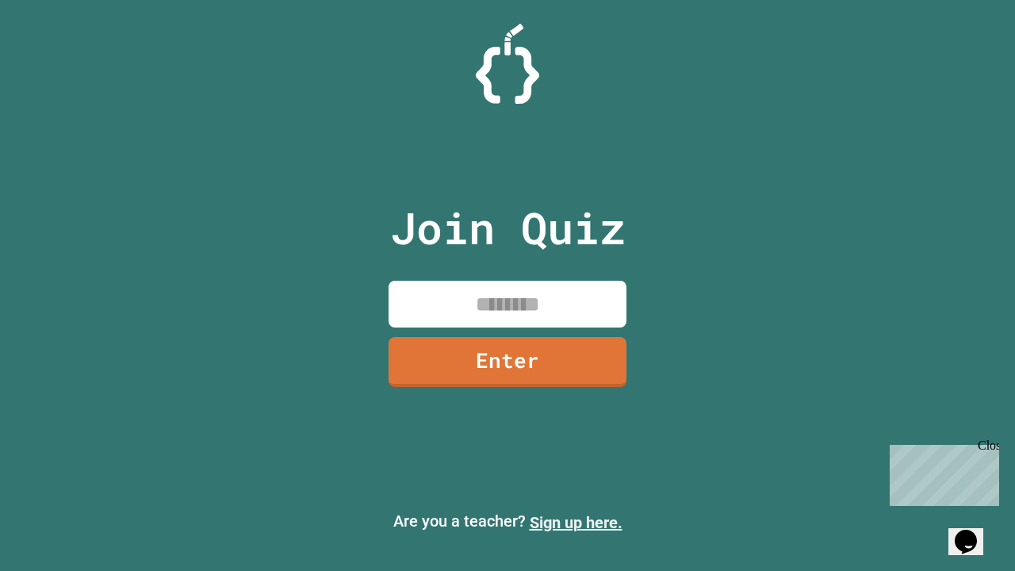
click at [576, 523] on link "Sign up here." at bounding box center [576, 522] width 93 height 19
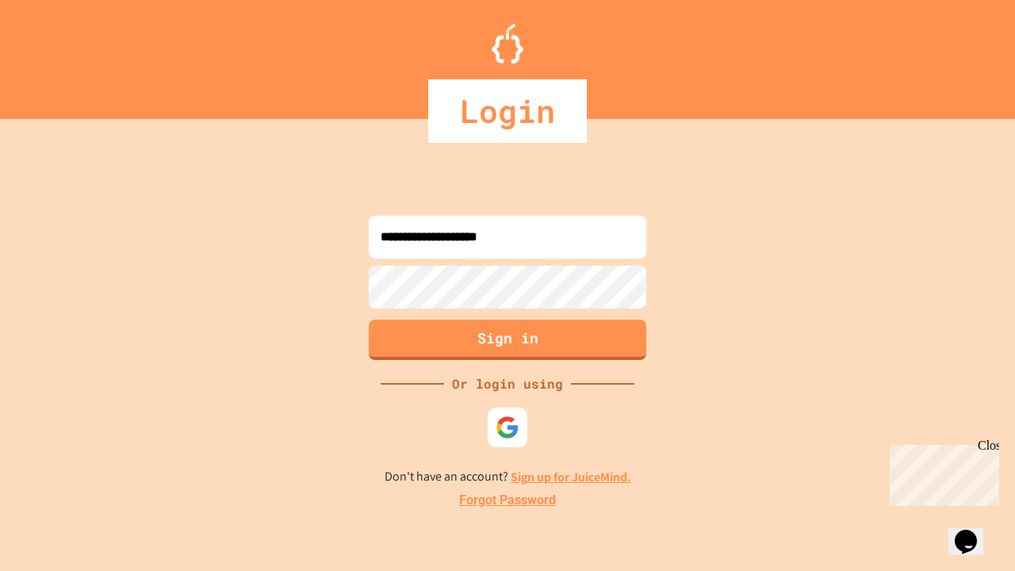
type input "**********"
